Goal: Transaction & Acquisition: Purchase product/service

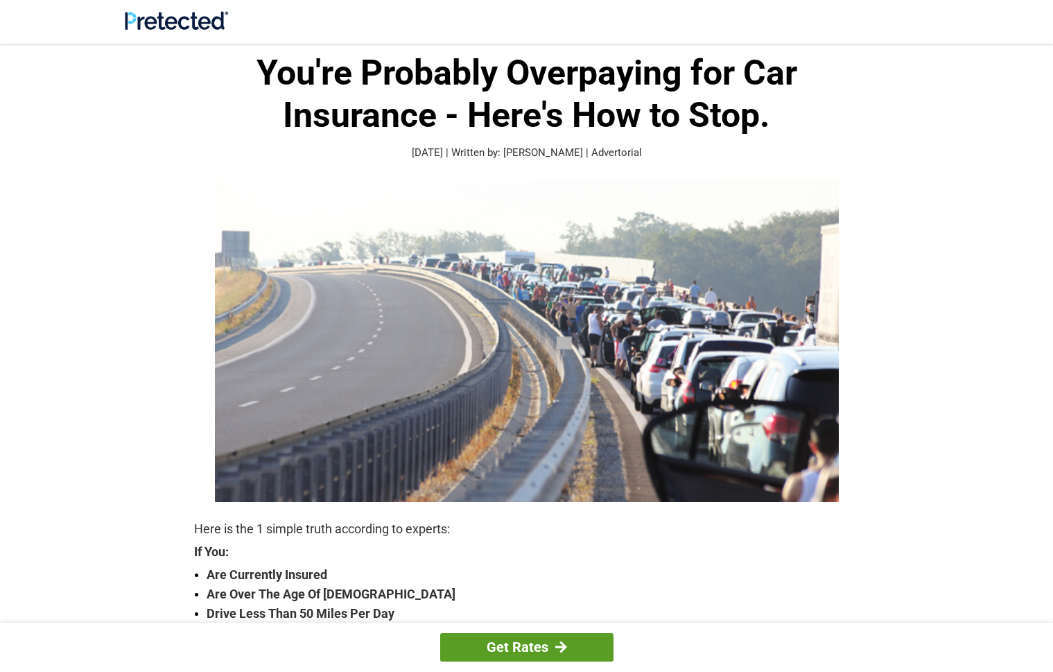
click at [471, 645] on link "Get Rates" at bounding box center [526, 647] width 173 height 28
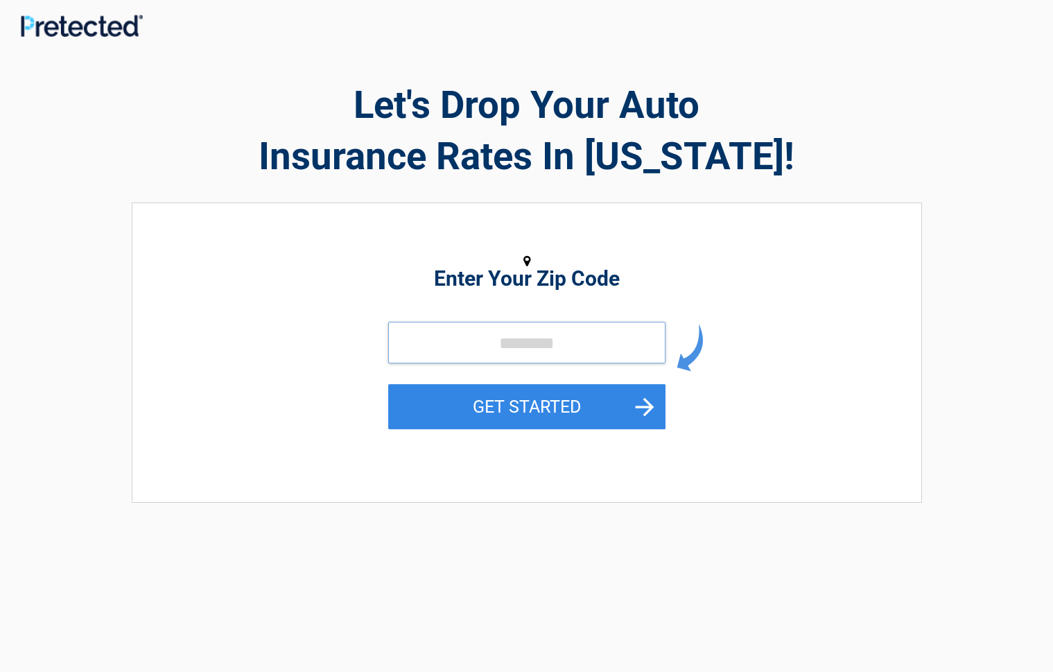
click at [415, 351] on input "tel" at bounding box center [526, 343] width 277 height 42
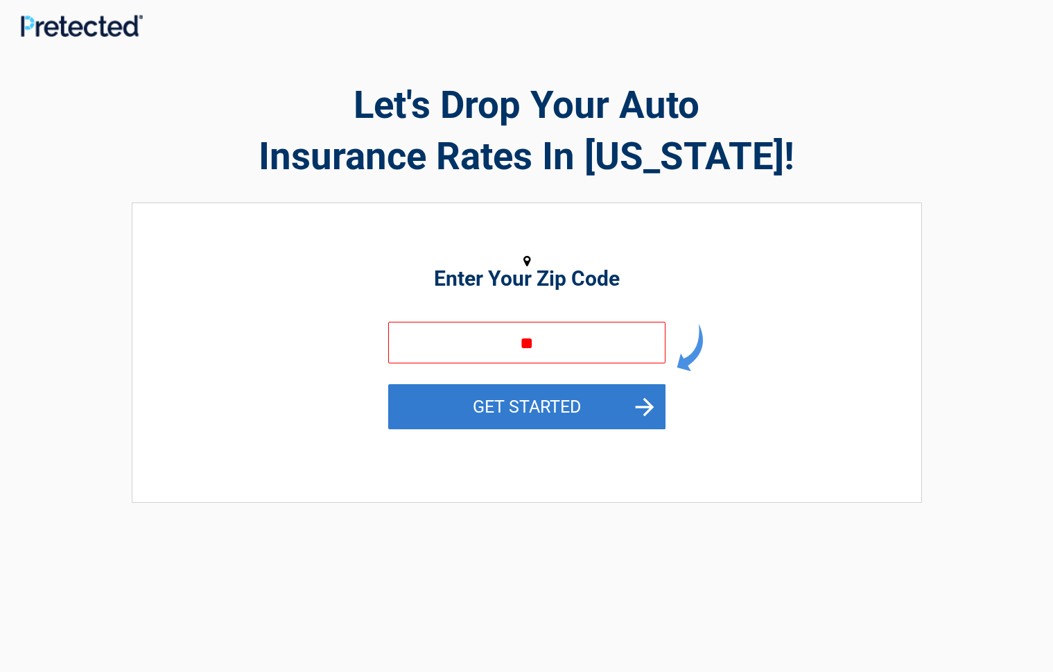
click at [456, 400] on button "GET STARTED" at bounding box center [526, 406] width 277 height 45
click at [503, 398] on button "GET STARTED" at bounding box center [526, 406] width 277 height 45
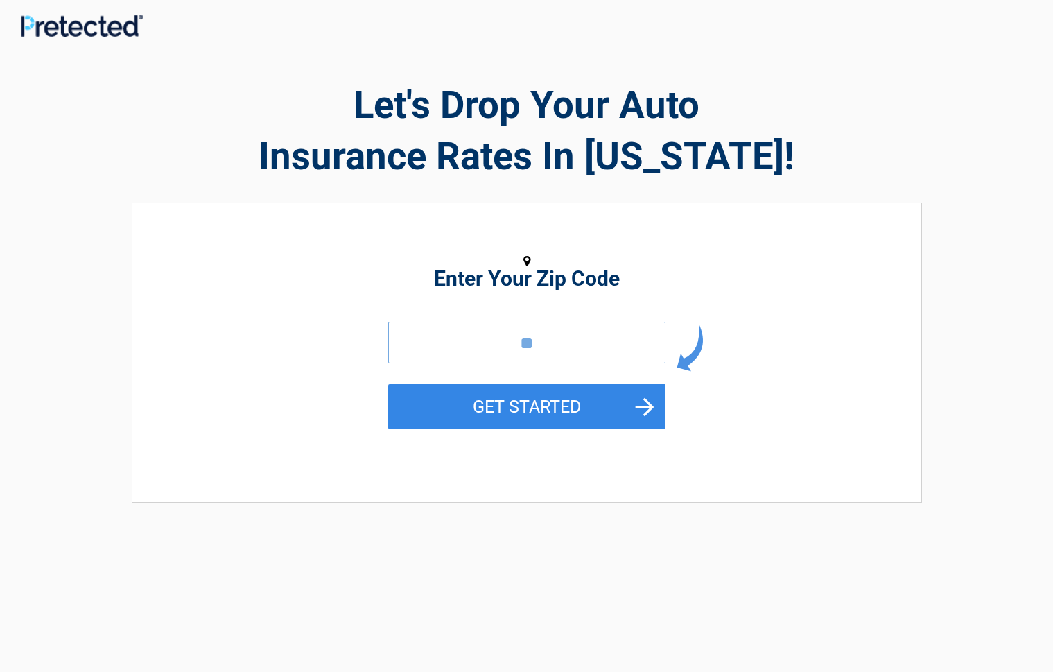
type input "*"
type input "*****"
